Goal: Navigation & Orientation: Find specific page/section

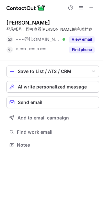
scroll to position [141, 103]
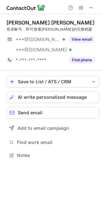
scroll to position [151, 103]
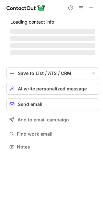
scroll to position [141, 103]
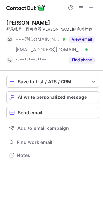
scroll to position [151, 103]
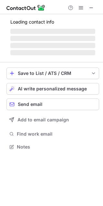
scroll to position [141, 103]
